Goal: Information Seeking & Learning: Learn about a topic

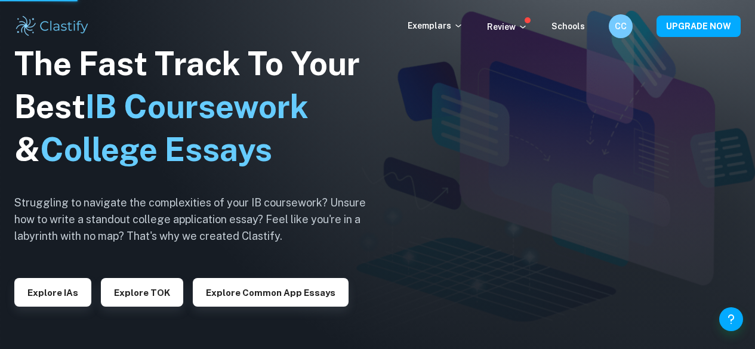
scroll to position [1, 0]
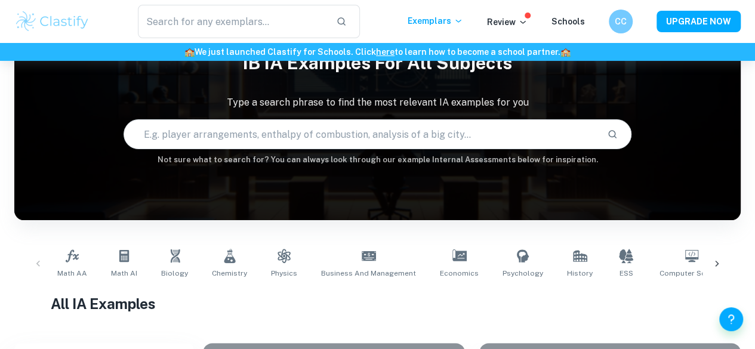
scroll to position [63, 0]
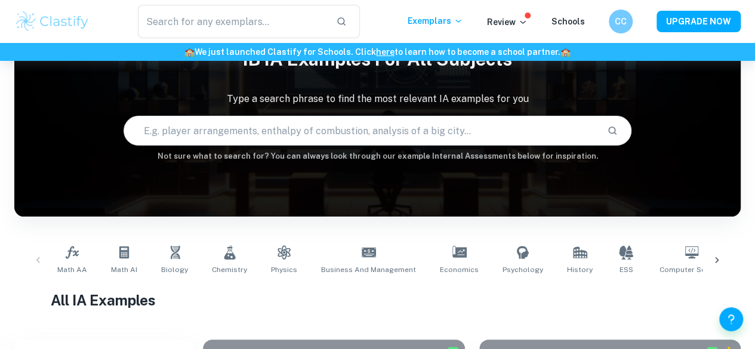
click at [37, 262] on div "Math AA Math AI Biology Chemistry Physics Business and Management Economics Psy…" at bounding box center [378, 260] width 708 height 39
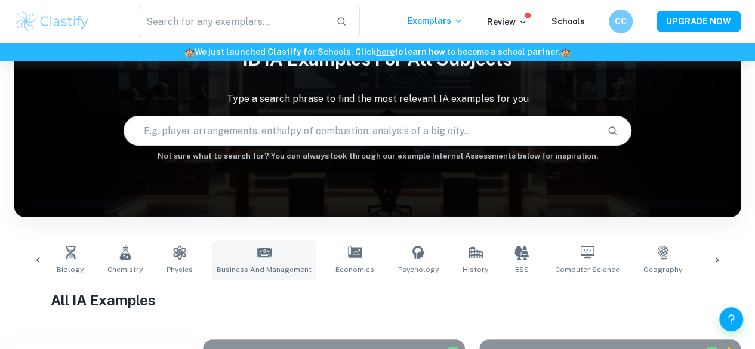
scroll to position [0, 0]
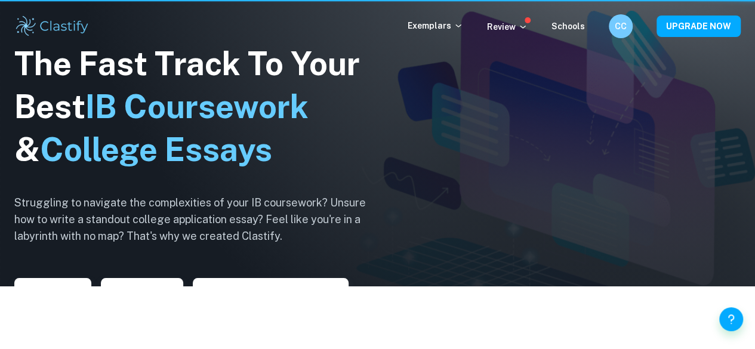
scroll to position [1, 0]
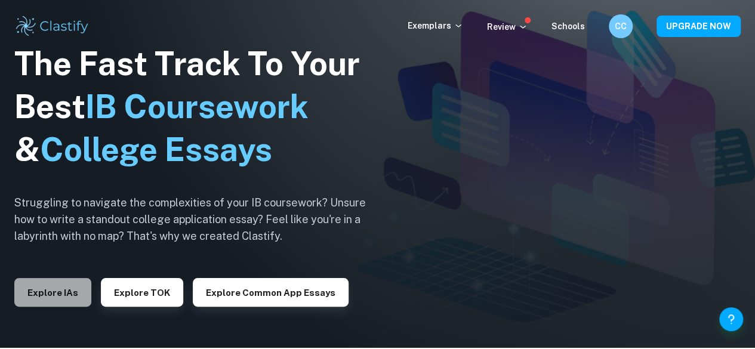
click at [65, 298] on button "Explore IAs" at bounding box center [52, 292] width 77 height 29
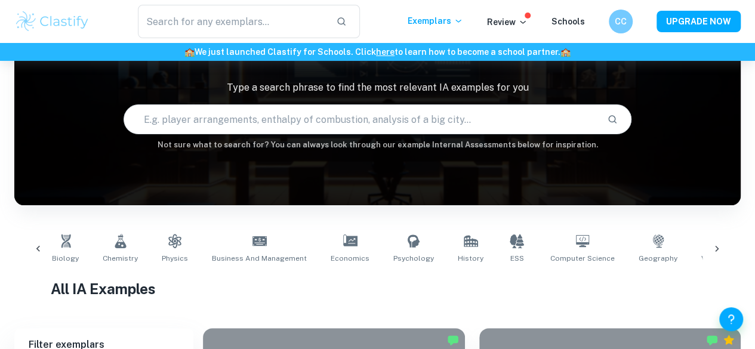
scroll to position [0, 107]
click at [395, 256] on span "Psychology" at bounding box center [415, 258] width 41 height 11
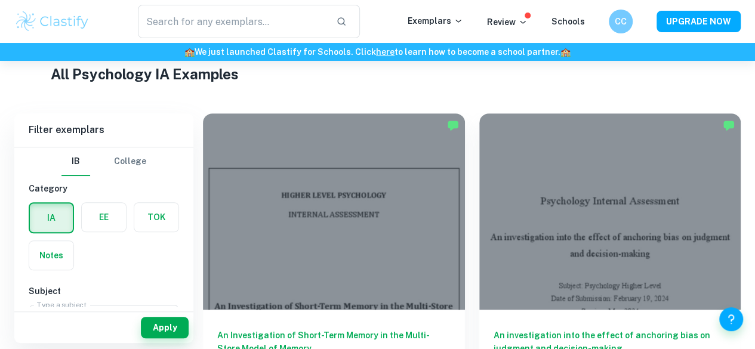
scroll to position [411, 0]
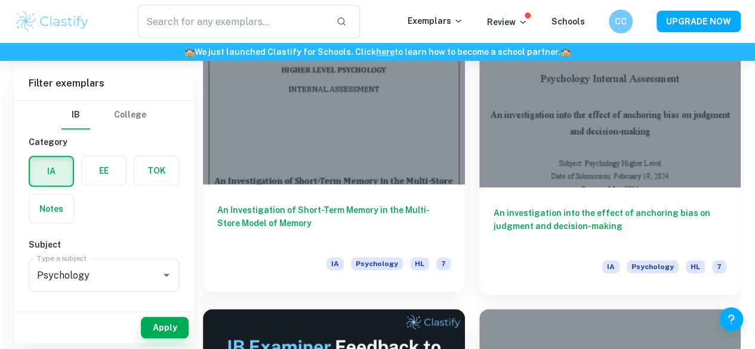
click at [320, 204] on h6 "An Investigation of Short-Term Memory in the Multi-Store Model of Memory" at bounding box center [333, 223] width 233 height 39
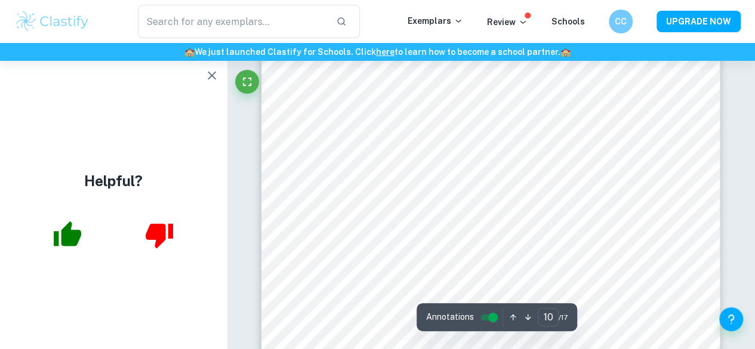
scroll to position [5637, 0]
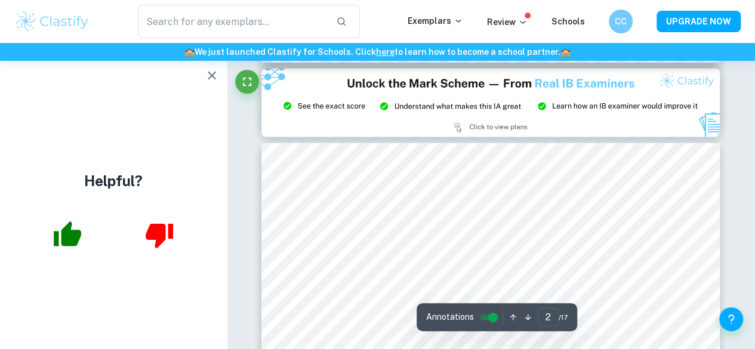
type input "3"
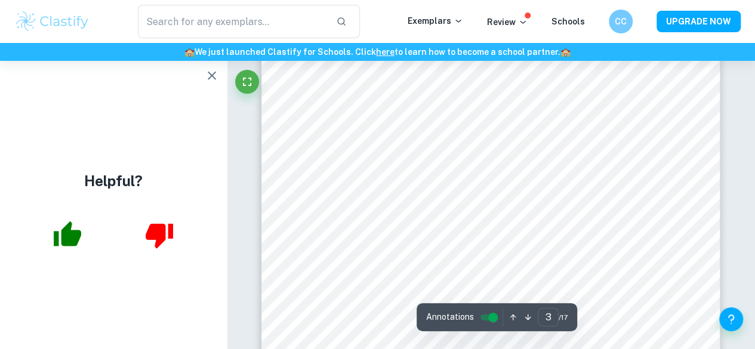
scroll to position [1413, 0]
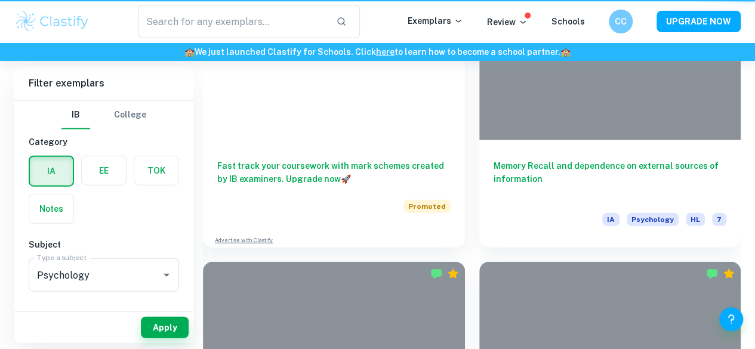
scroll to position [411, 0]
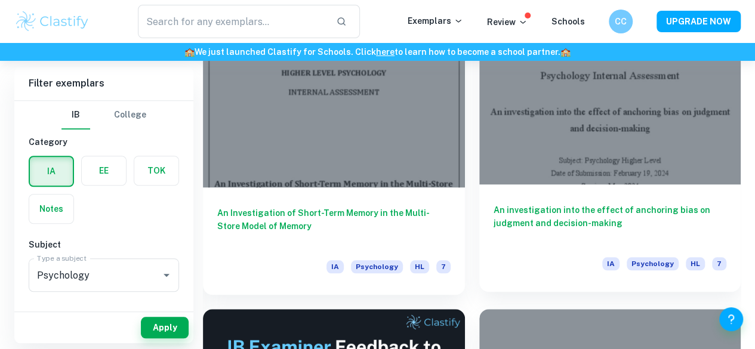
click at [494, 204] on h6 "An investigation into the effect of anchoring bias on judgment and decision-mak…" at bounding box center [610, 223] width 233 height 39
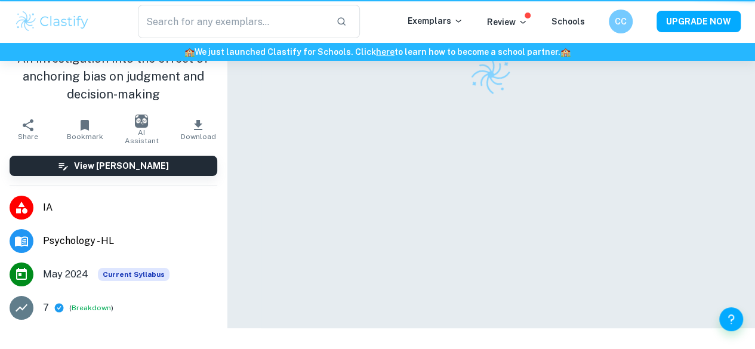
click at [463, 96] on div at bounding box center [491, 75] width 459 height 42
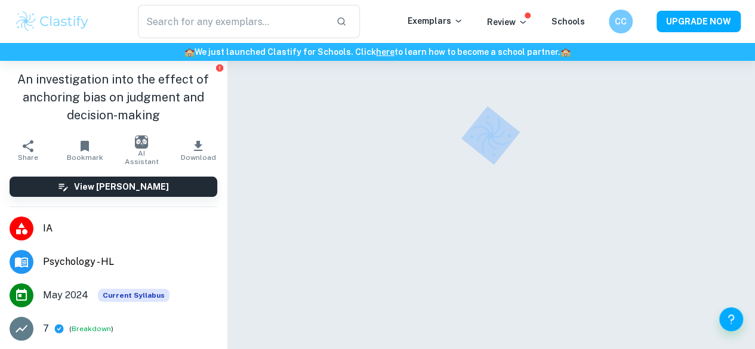
click at [463, 137] on div at bounding box center [491, 136] width 459 height 42
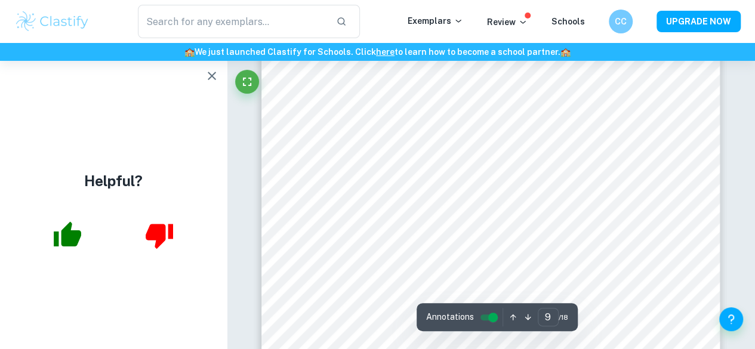
scroll to position [5086, 0]
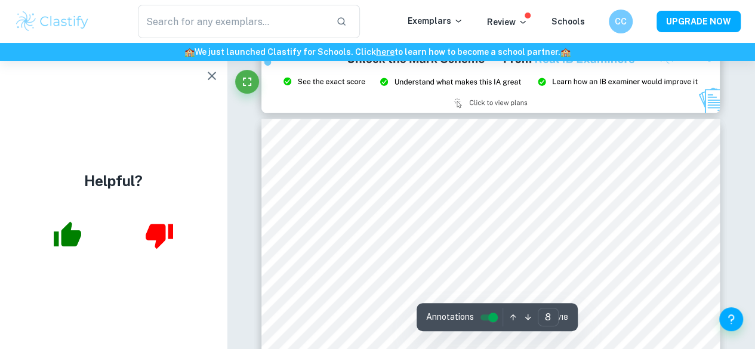
type input "9"
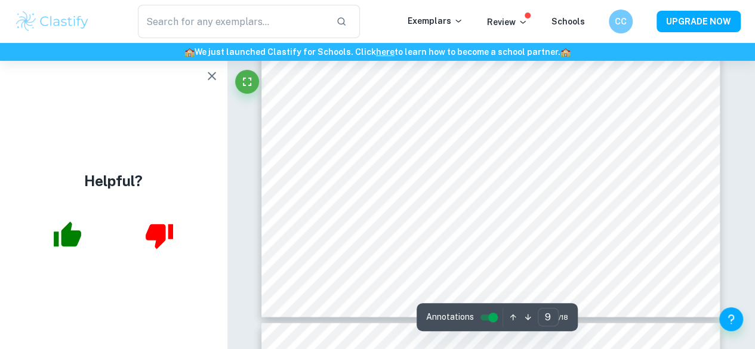
scroll to position [5460, 0]
